Goal: Transaction & Acquisition: Book appointment/travel/reservation

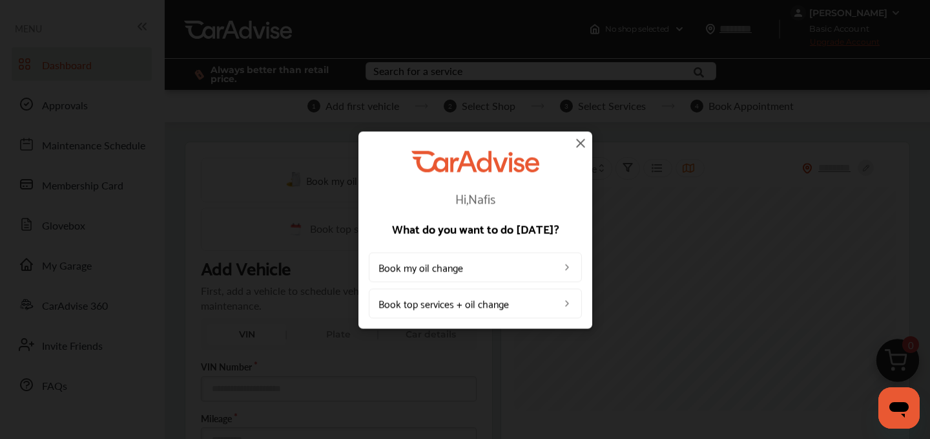
click at [580, 143] on img at bounding box center [581, 143] width 16 height 16
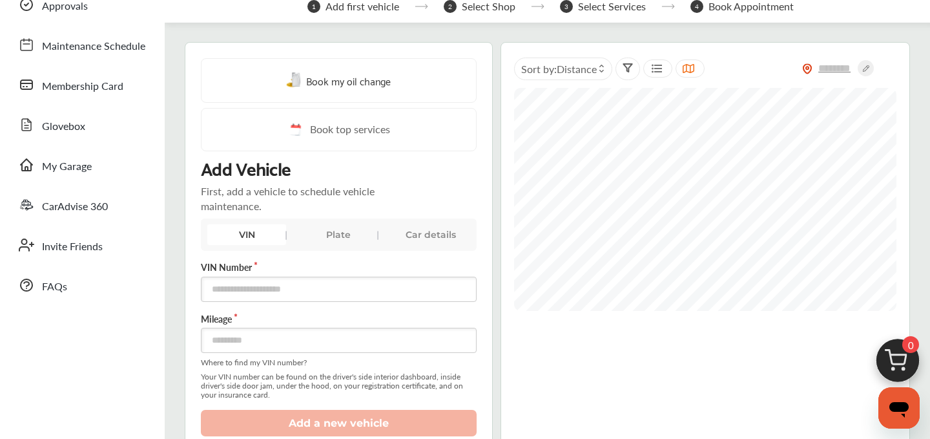
scroll to position [112, 0]
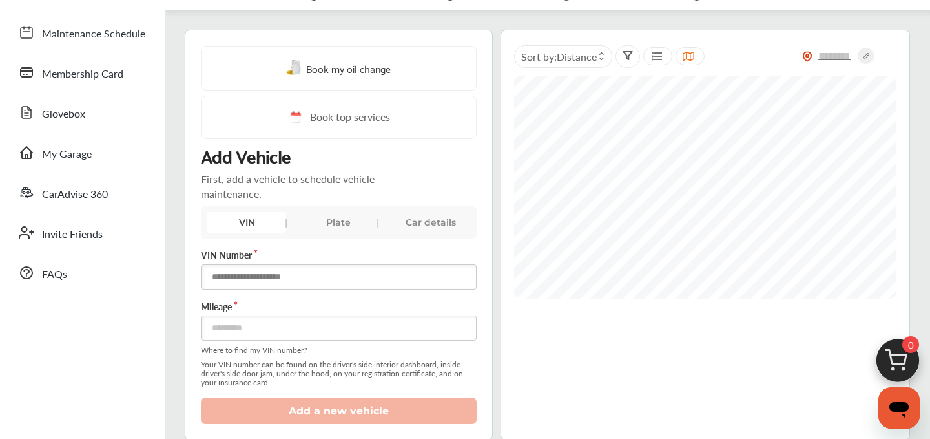
click at [265, 279] on input "text" at bounding box center [339, 276] width 276 height 25
click at [191, 242] on div "Book my oil change Book top services Add Vehicle First, add a vehicle to schedu…" at bounding box center [339, 235] width 308 height 410
click at [238, 276] on input "text" at bounding box center [339, 276] width 276 height 25
click at [303, 282] on input "text" at bounding box center [339, 276] width 276 height 25
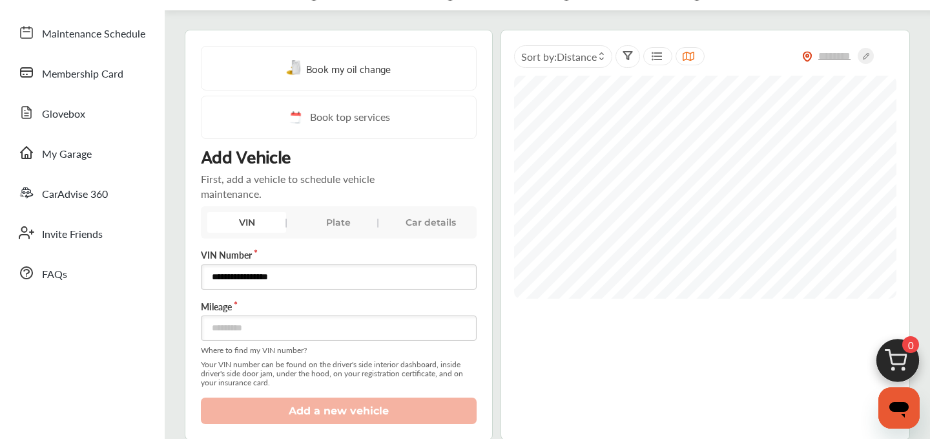
type input "**********"
click at [246, 333] on input "number" at bounding box center [339, 327] width 276 height 25
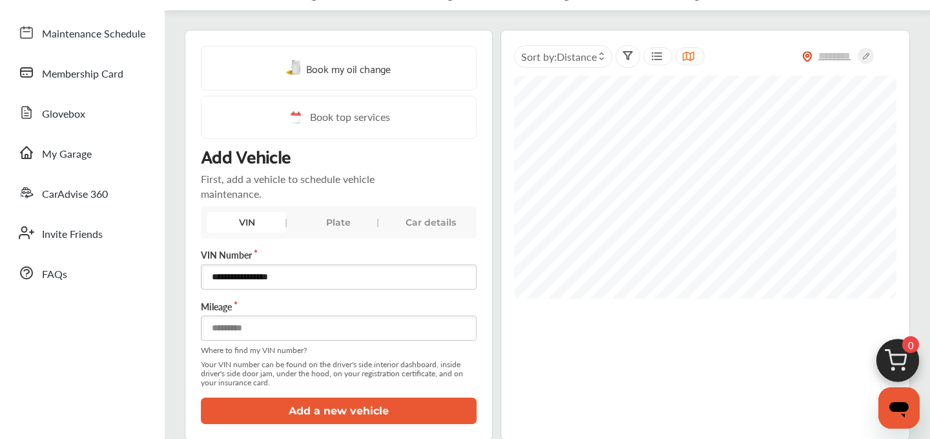
type input "*****"
click at [267, 396] on div "**********" at bounding box center [339, 336] width 276 height 176
click at [268, 407] on button "Add a new vehicle" at bounding box center [339, 410] width 276 height 26
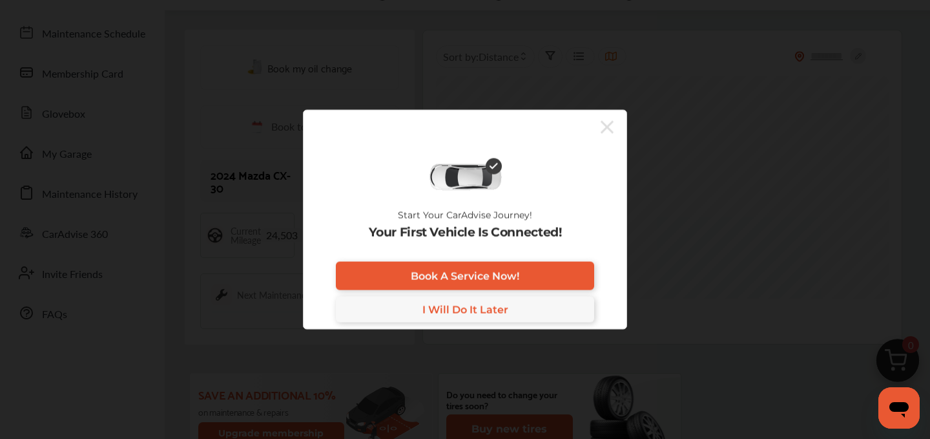
click at [602, 133] on icon at bounding box center [607, 126] width 13 height 21
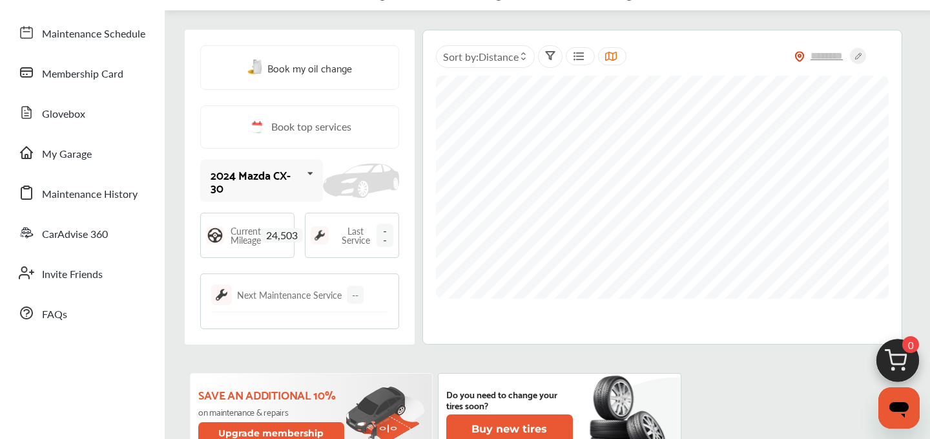
click at [896, 368] on img at bounding box center [898, 364] width 62 height 62
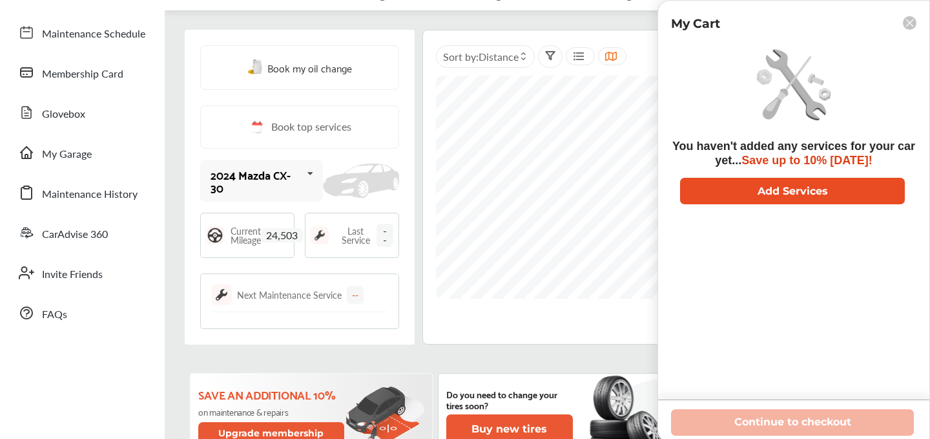
click at [749, 204] on button "Add Services" at bounding box center [792, 191] width 225 height 26
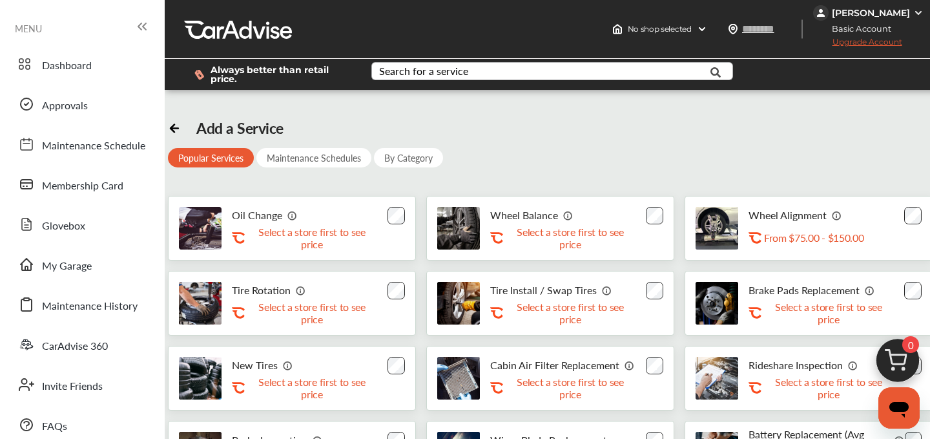
click at [424, 76] on div "Search for a service" at bounding box center [423, 71] width 89 height 10
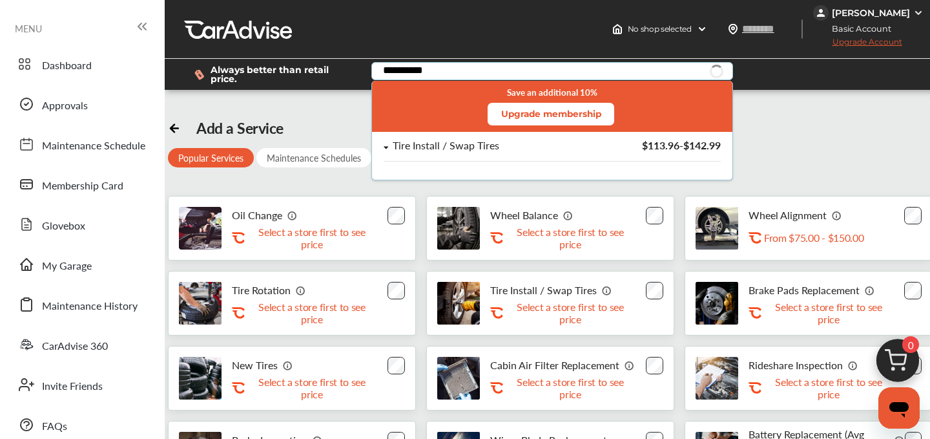
type input "**********"
click at [519, 129] on div "Save an additional 10% Upgrade membership" at bounding box center [552, 106] width 361 height 51
click at [518, 145] on div "Tire Install / Swap Tires" at bounding box center [485, 145] width 202 height 11
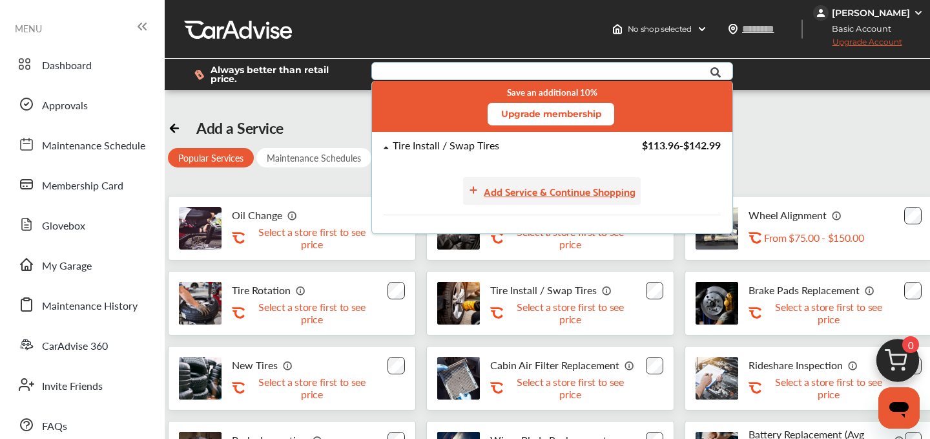
click at [550, 191] on div "Add Service & Continue Shopping" at bounding box center [560, 190] width 152 height 17
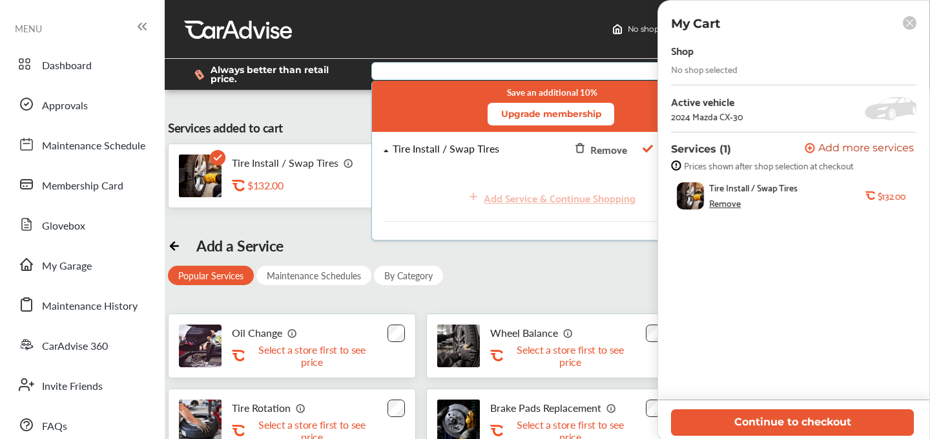
click at [767, 436] on div "Continue to checkout" at bounding box center [793, 421] width 271 height 42
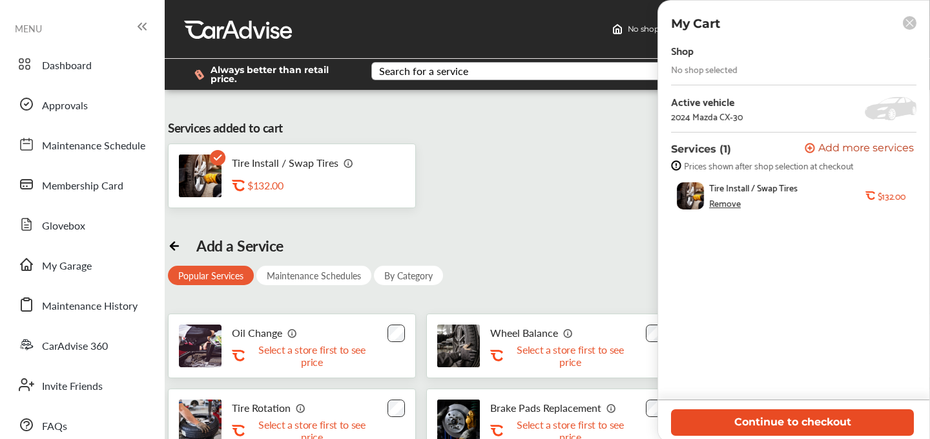
click at [752, 420] on button "Continue to checkout" at bounding box center [792, 422] width 243 height 26
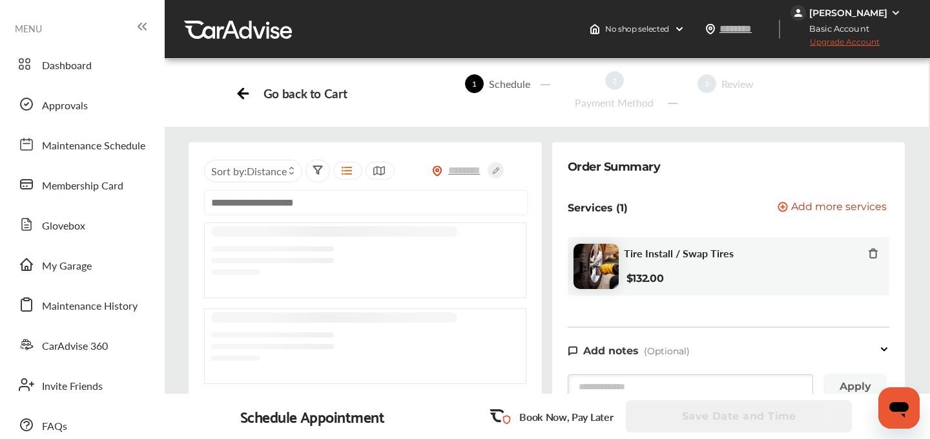
click at [319, 207] on input "text" at bounding box center [366, 202] width 324 height 25
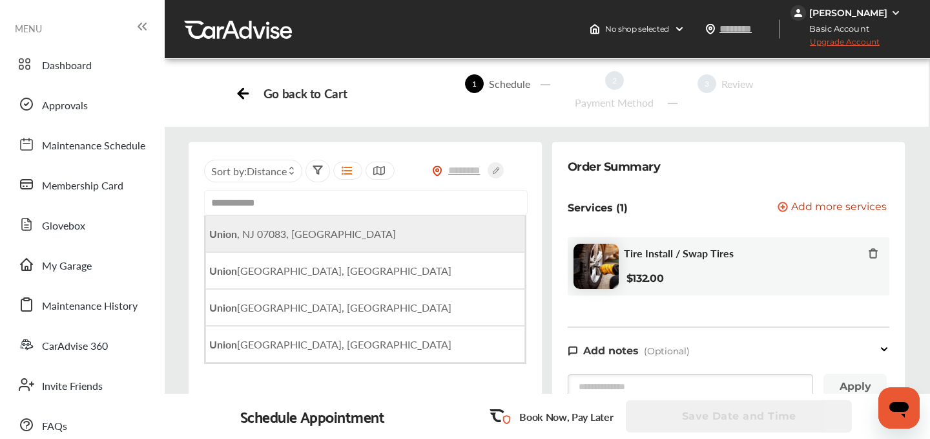
click at [294, 235] on span "[GEOGRAPHIC_DATA], [GEOGRAPHIC_DATA]" at bounding box center [302, 233] width 187 height 15
type input "**********"
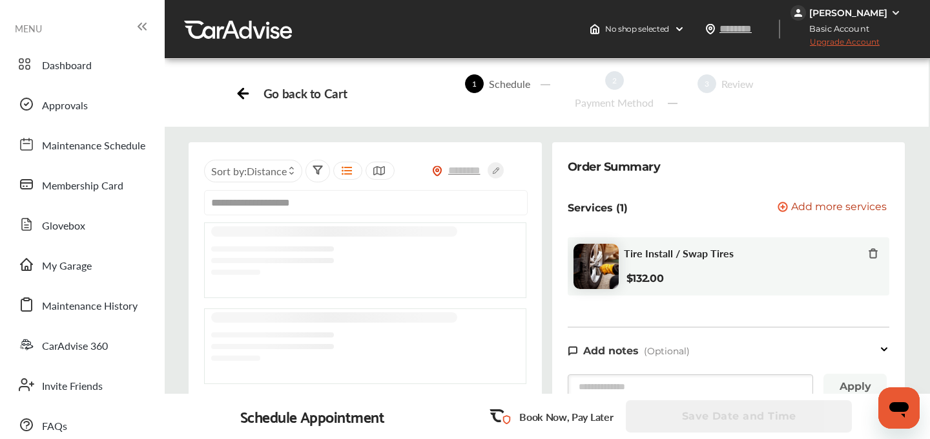
scroll to position [8, 0]
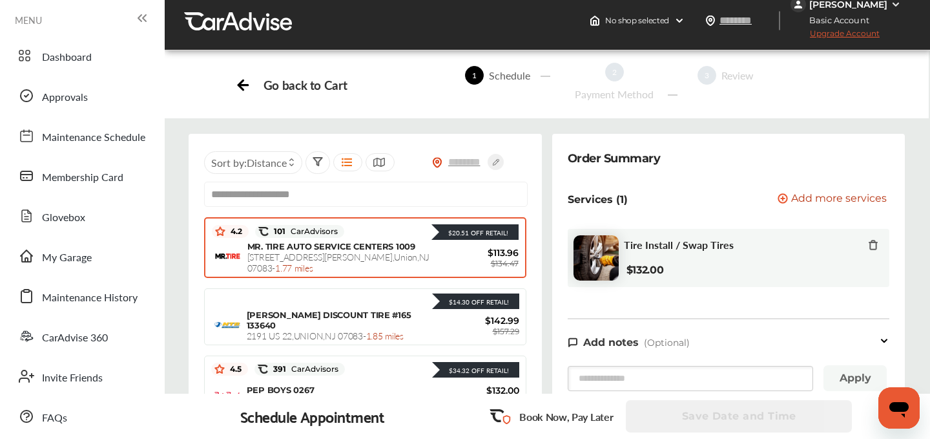
click at [326, 252] on span "[STREET_ADDRESS][PERSON_NAME] - 1.77 miles" at bounding box center [338, 262] width 182 height 24
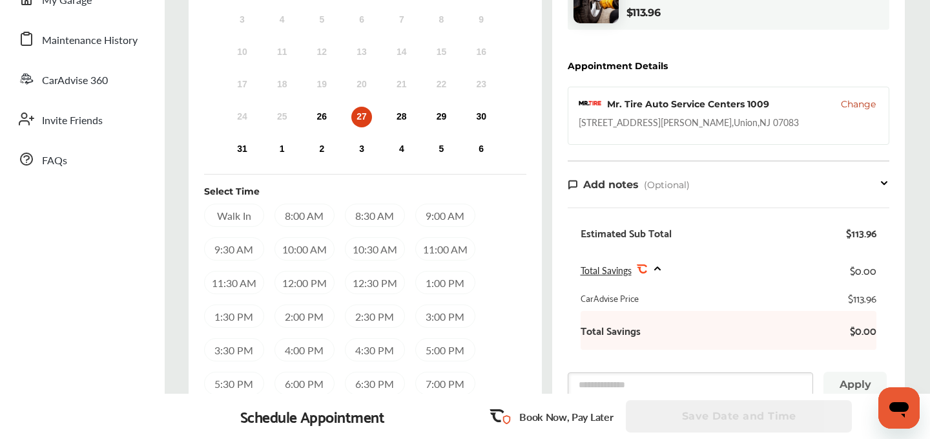
scroll to position [262, 0]
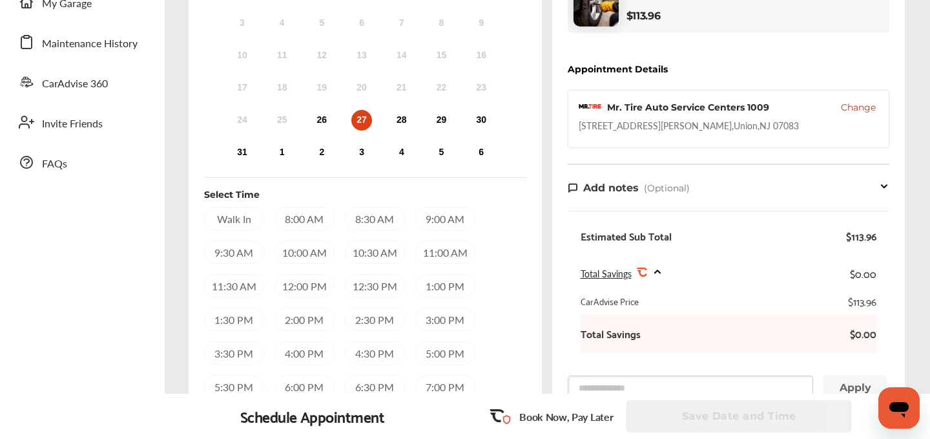
click at [310, 116] on div "24 25 26 27 28 29 30" at bounding box center [361, 120] width 279 height 26
click at [322, 120] on div "26" at bounding box center [321, 120] width 21 height 21
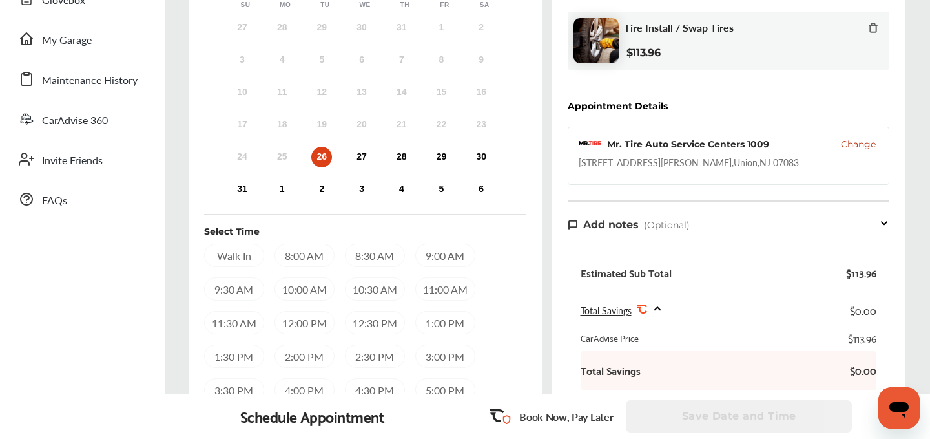
scroll to position [229, 0]
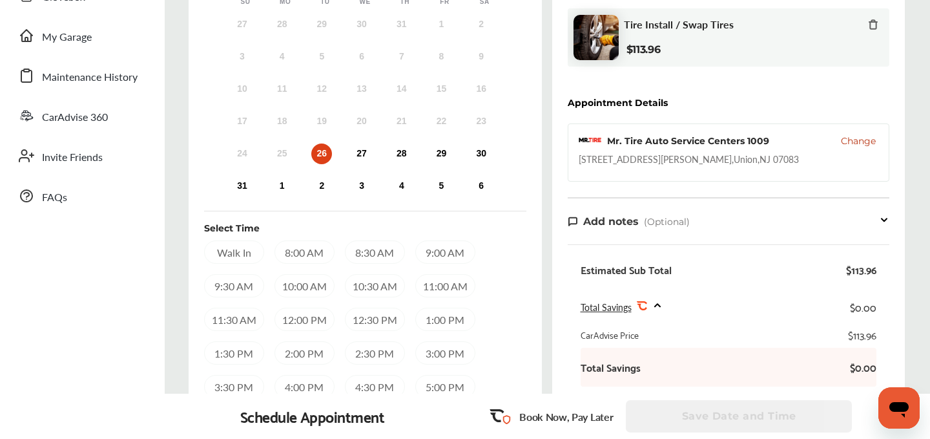
click at [366, 279] on div "10:30 AM" at bounding box center [375, 285] width 60 height 23
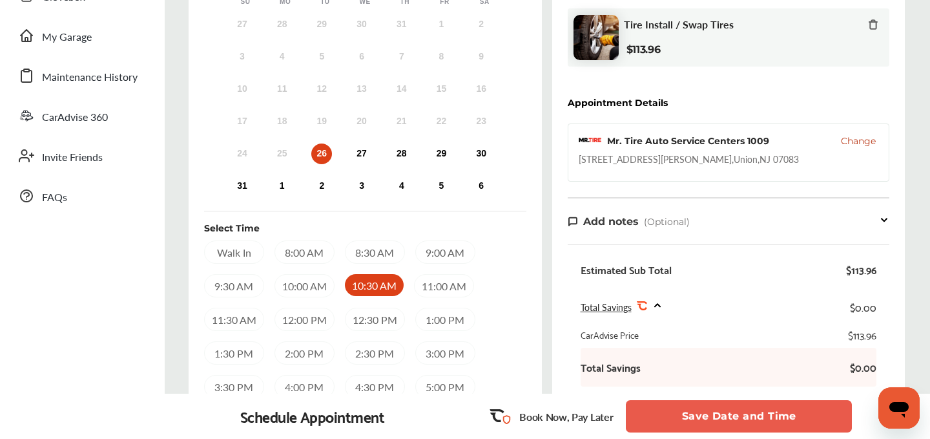
click at [708, 413] on button "Save Date and Time" at bounding box center [739, 416] width 226 height 32
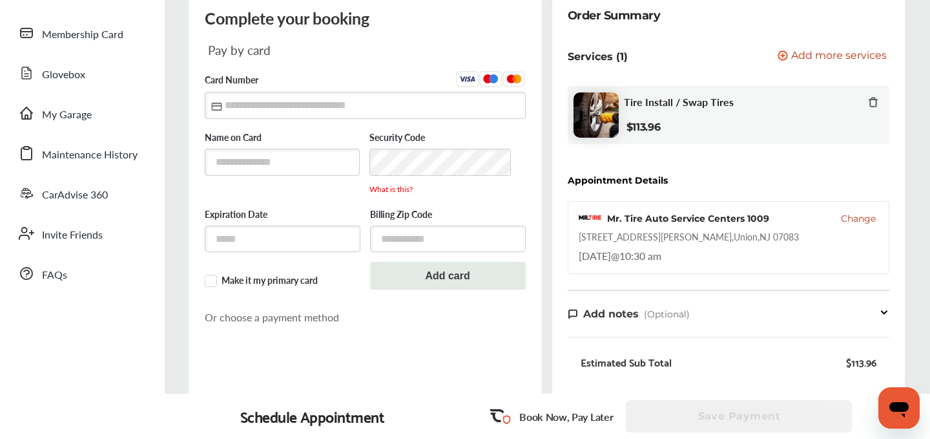
scroll to position [137, 0]
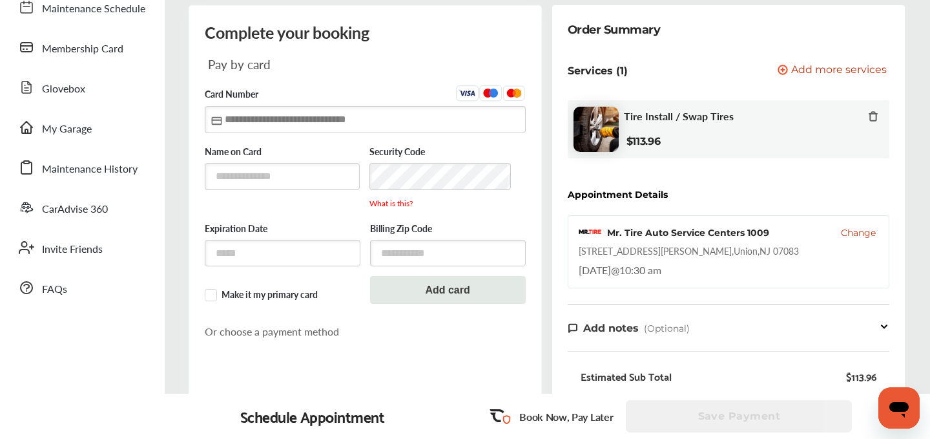
click at [271, 130] on input "text" at bounding box center [365, 119] width 321 height 26
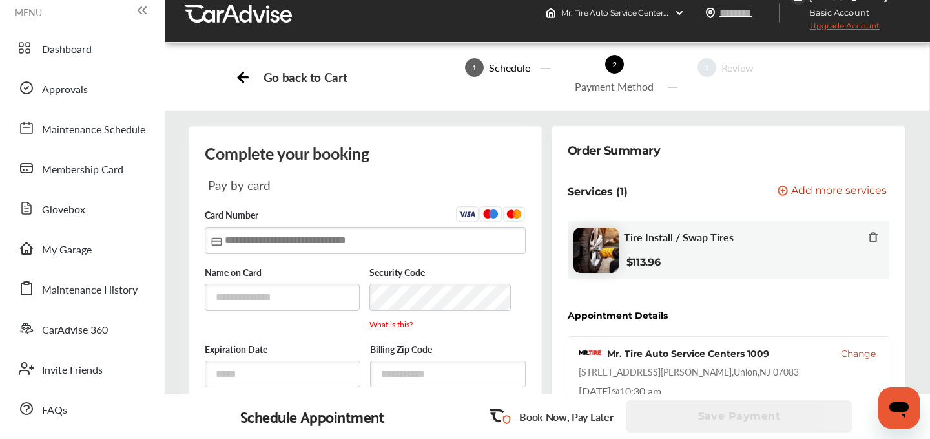
scroll to position [0, 0]
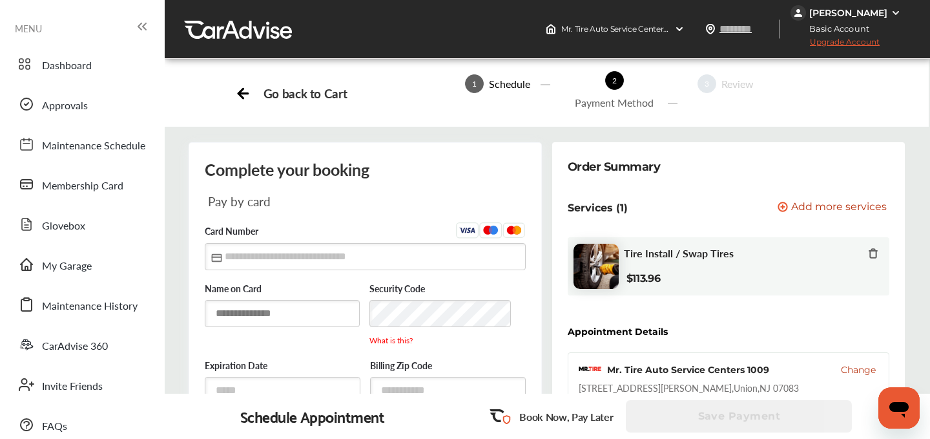
click at [268, 308] on input "text" at bounding box center [283, 313] width 156 height 26
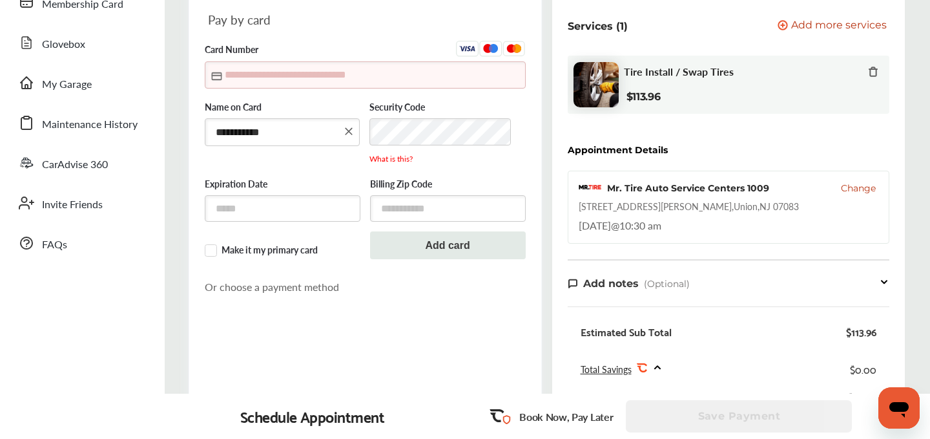
scroll to position [169, 0]
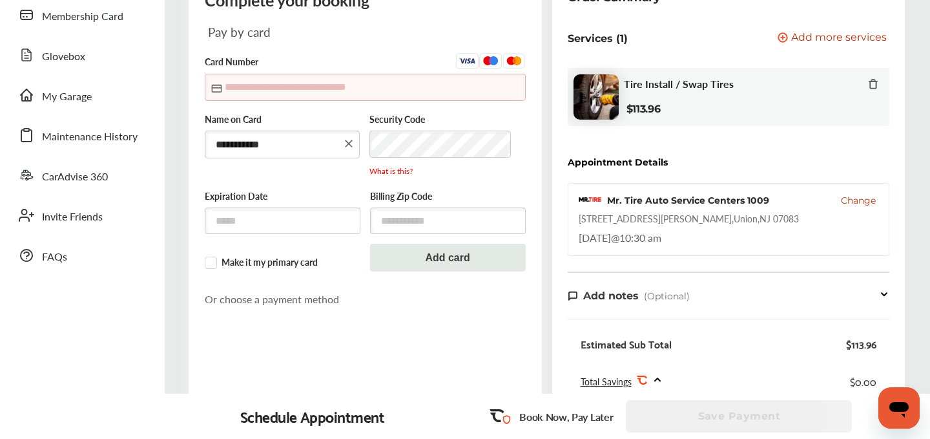
type input "**********"
click at [245, 89] on input "text" at bounding box center [365, 87] width 321 height 26
type input "**********"
click at [260, 224] on input "text" at bounding box center [283, 220] width 156 height 26
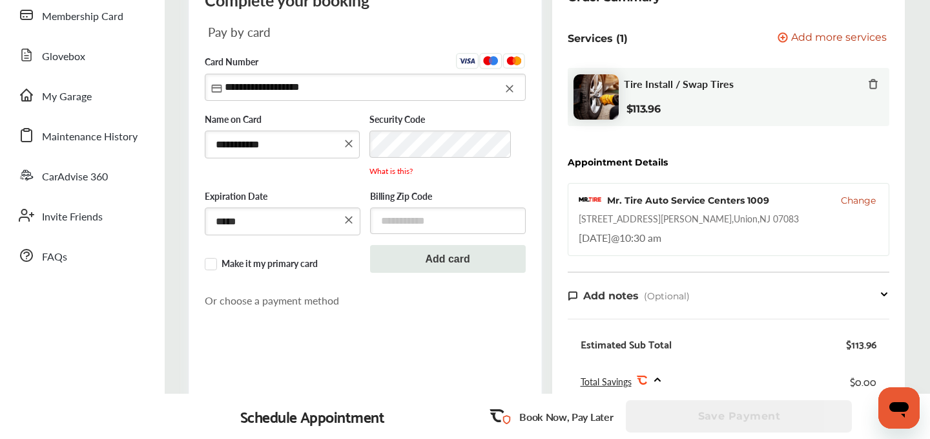
type input "*****"
click at [419, 216] on input "text" at bounding box center [448, 222] width 156 height 26
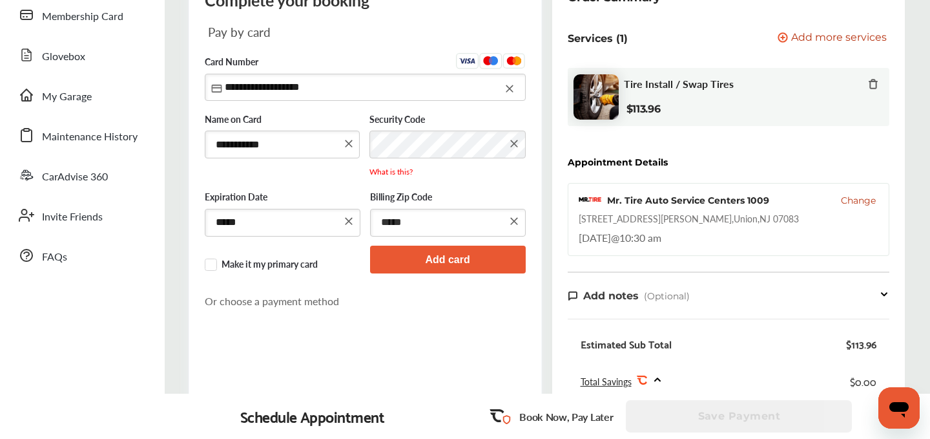
type input "*****"
click at [431, 253] on button "Add card" at bounding box center [448, 260] width 156 height 28
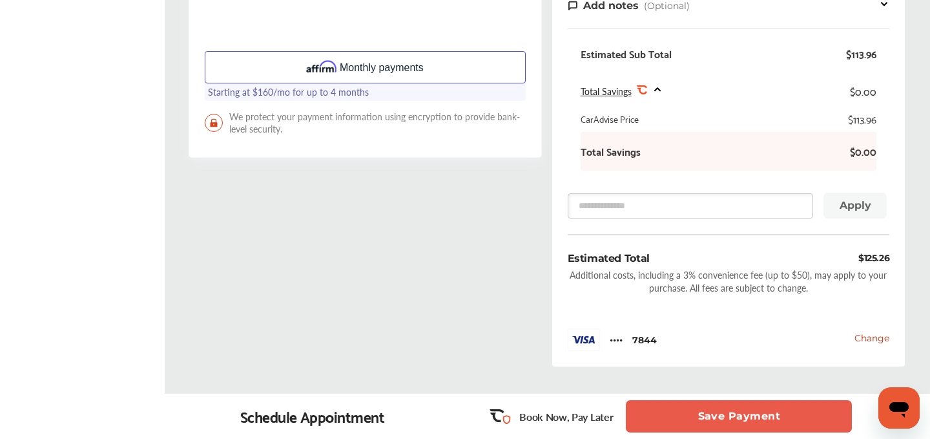
scroll to position [549, 0]
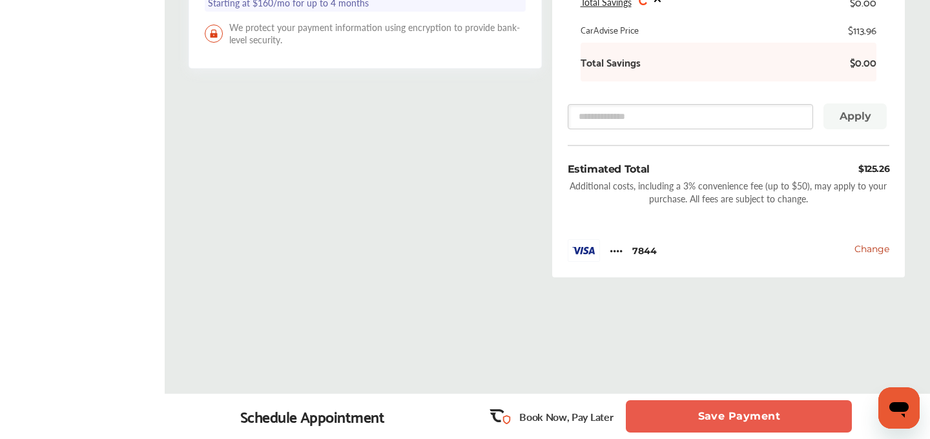
click at [710, 417] on button "Save Payment" at bounding box center [739, 416] width 226 height 32
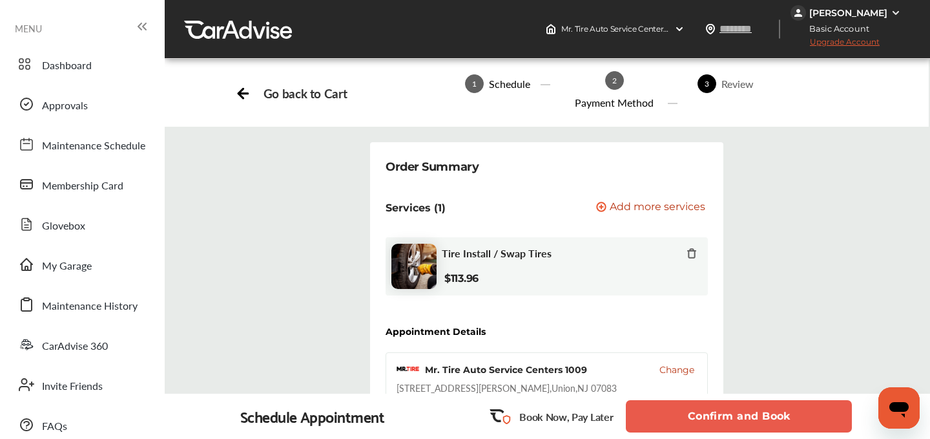
click at [747, 408] on button "Confirm and Book" at bounding box center [739, 416] width 226 height 32
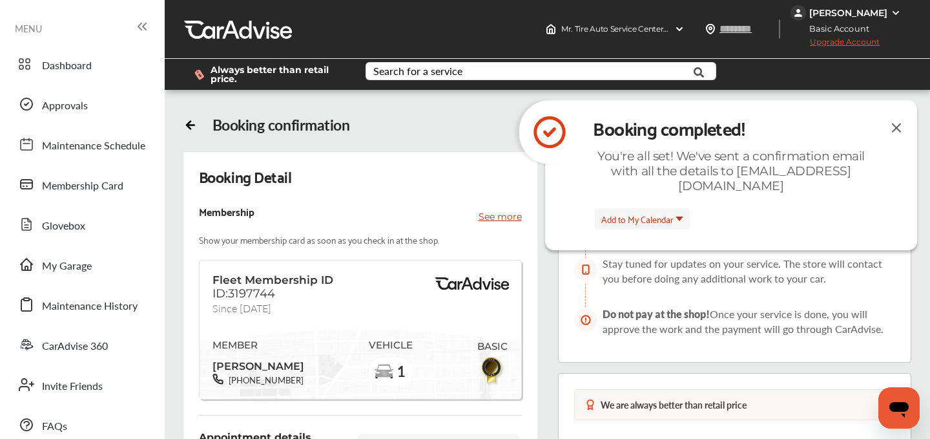
scroll to position [28, 0]
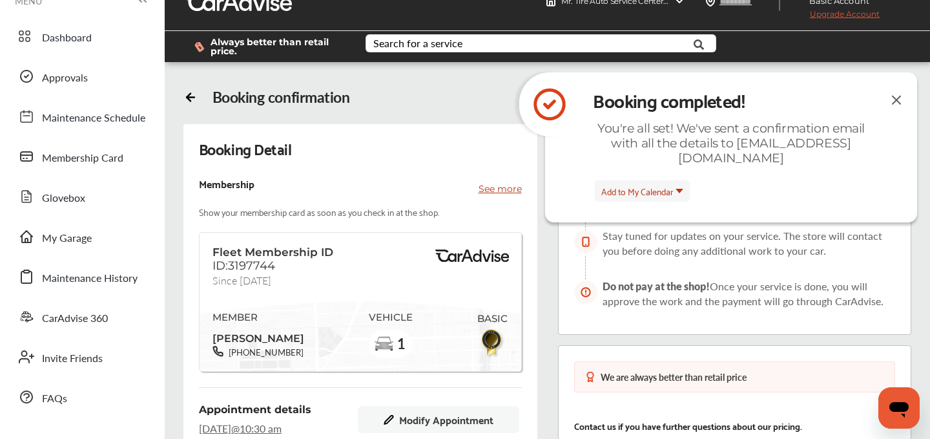
click at [893, 97] on img at bounding box center [897, 100] width 16 height 16
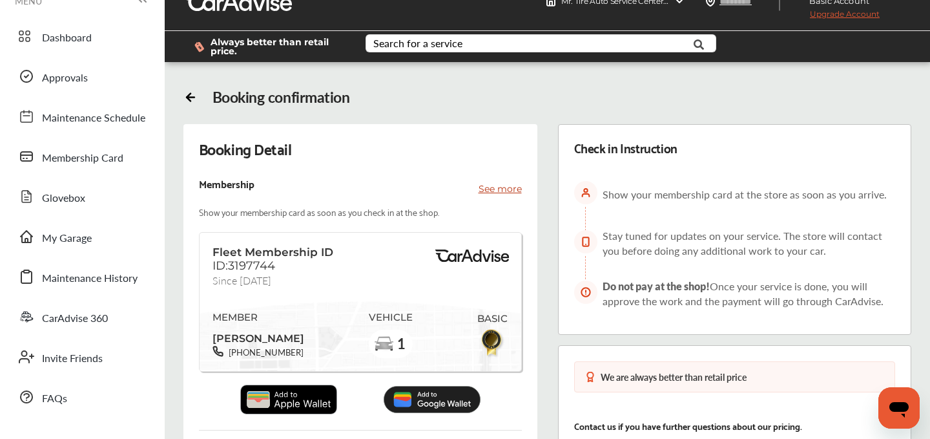
scroll to position [521, 0]
